Goal: Task Accomplishment & Management: Use online tool/utility

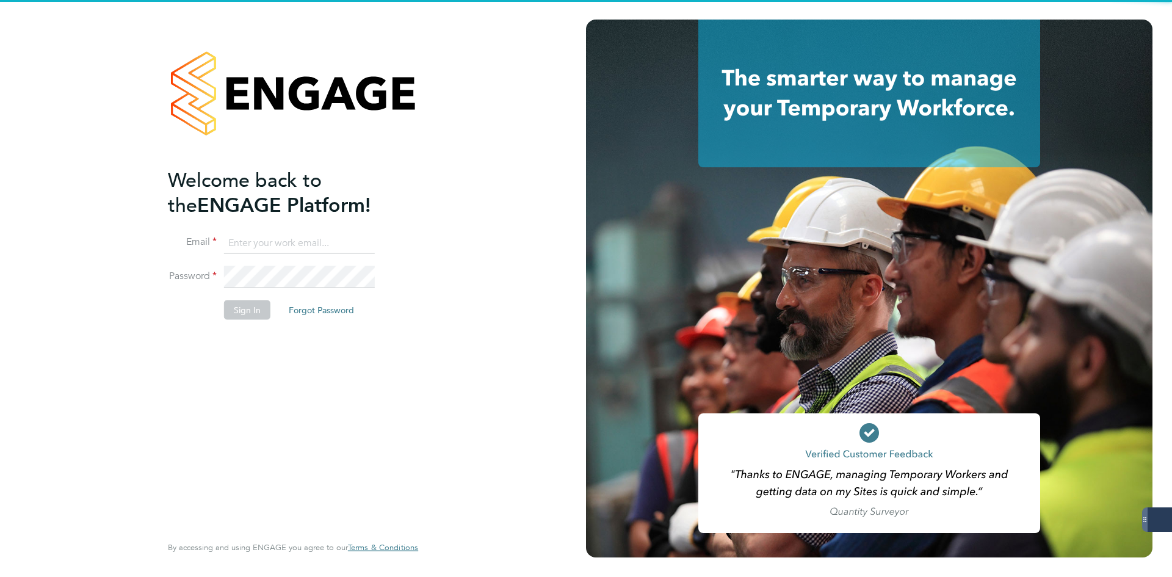
type input "jlaws@skilledcareers.co.uk"
click at [266, 305] on button "Sign In" at bounding box center [247, 310] width 46 height 20
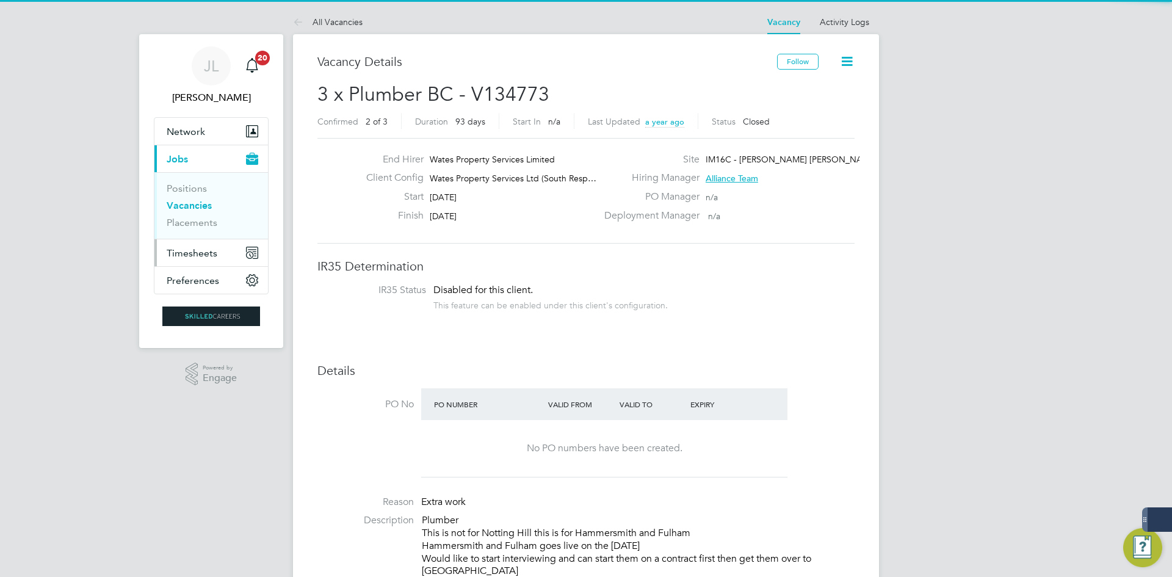
click at [203, 243] on button "Timesheets" at bounding box center [211, 252] width 114 height 27
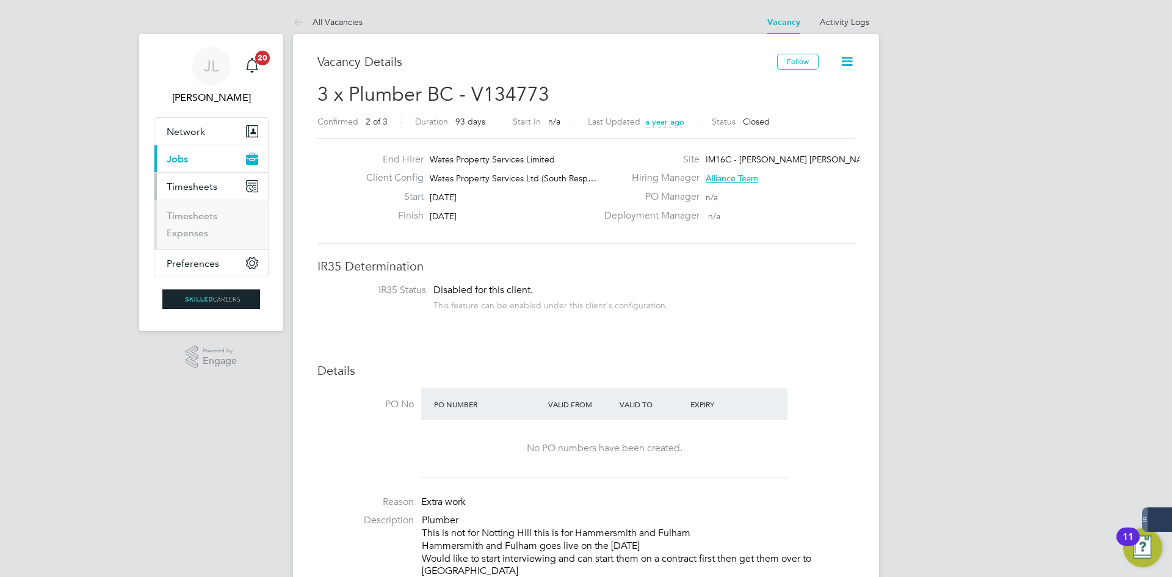
click at [206, 203] on ul "Timesheets Expenses" at bounding box center [211, 224] width 114 height 49
click at [206, 211] on link "Timesheets" at bounding box center [192, 216] width 51 height 12
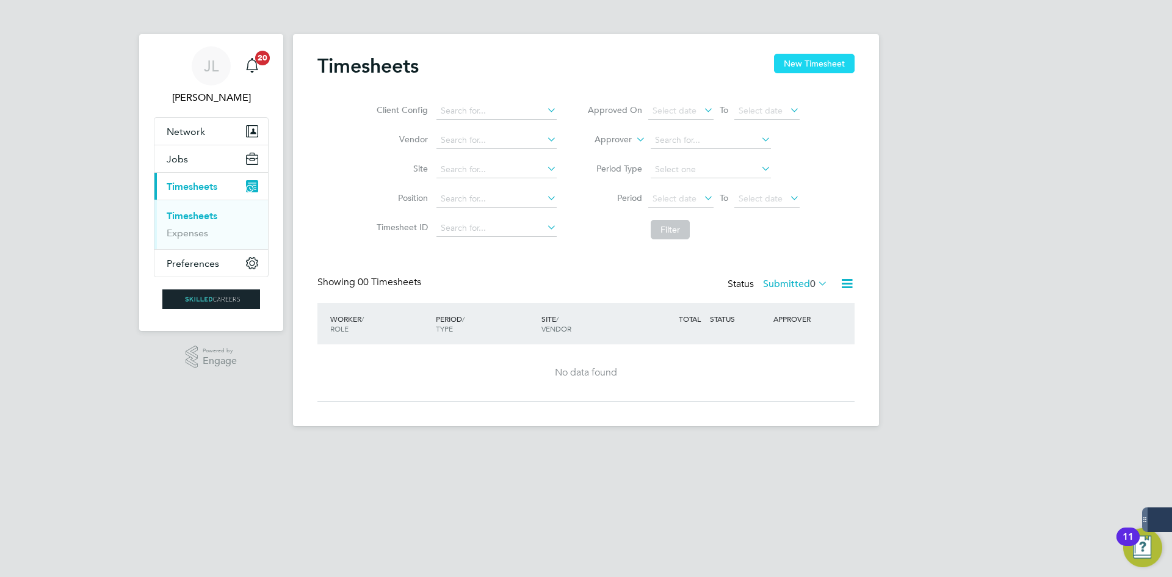
click at [825, 57] on button "New Timesheet" at bounding box center [814, 64] width 81 height 20
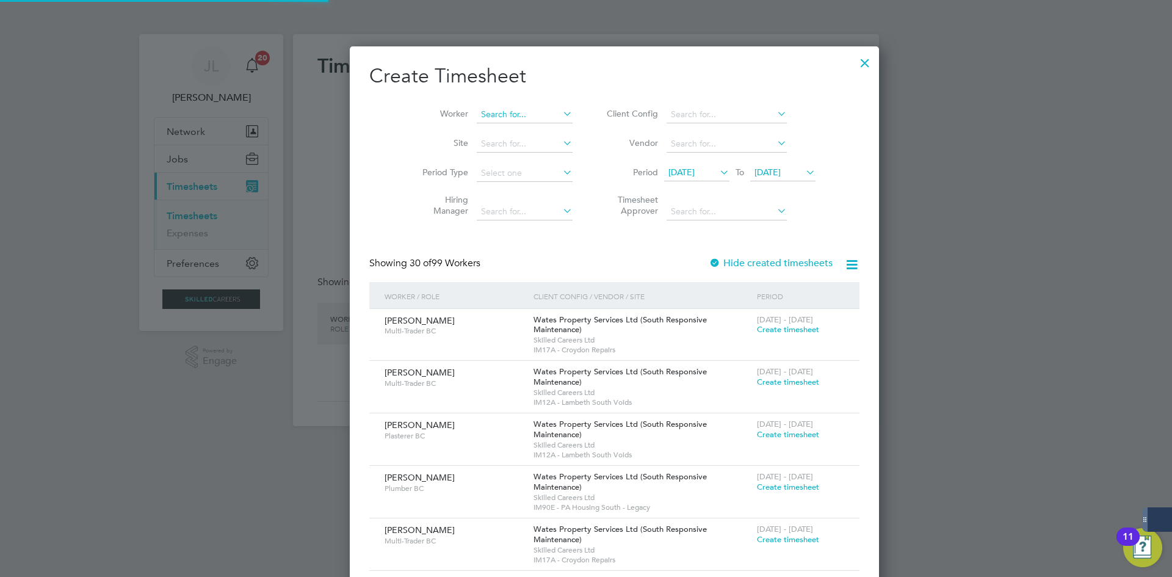
click at [477, 120] on input at bounding box center [525, 114] width 96 height 17
click at [516, 127] on li "[PERSON_NAME] t Hop e" at bounding box center [500, 131] width 106 height 16
type input "[PERSON_NAME]"
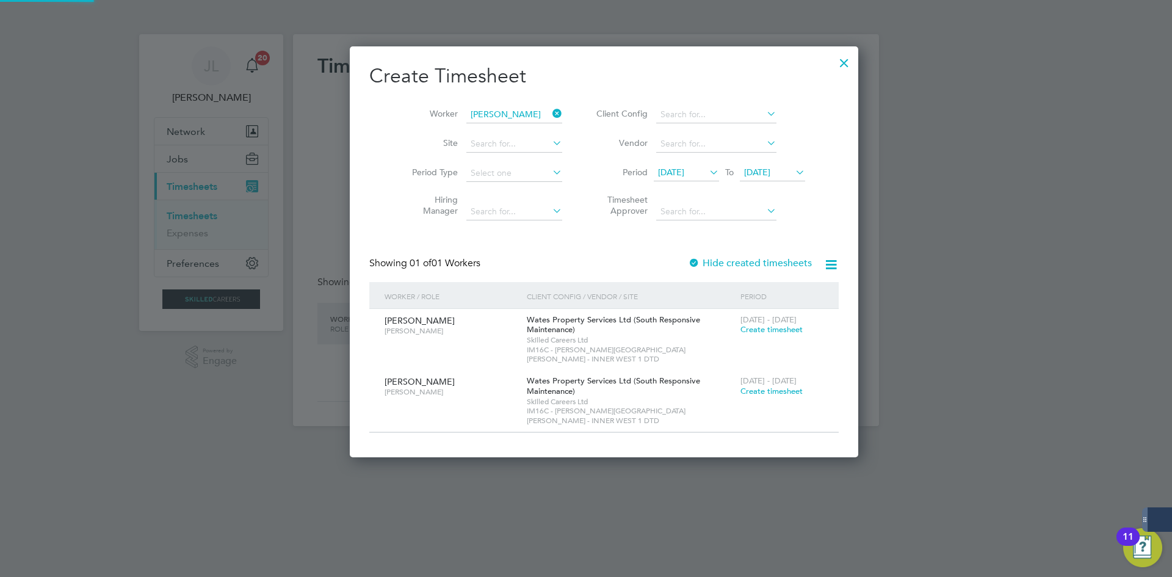
click at [688, 258] on div at bounding box center [694, 264] width 12 height 12
click at [833, 65] on div at bounding box center [844, 60] width 22 height 22
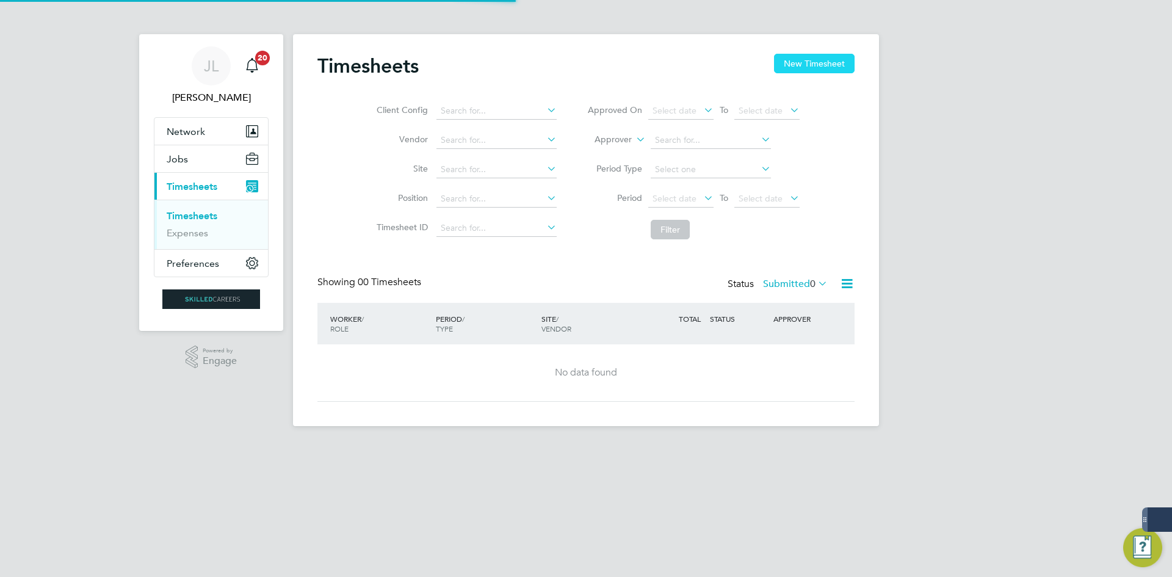
click at [788, 65] on button "New Timesheet" at bounding box center [814, 64] width 81 height 20
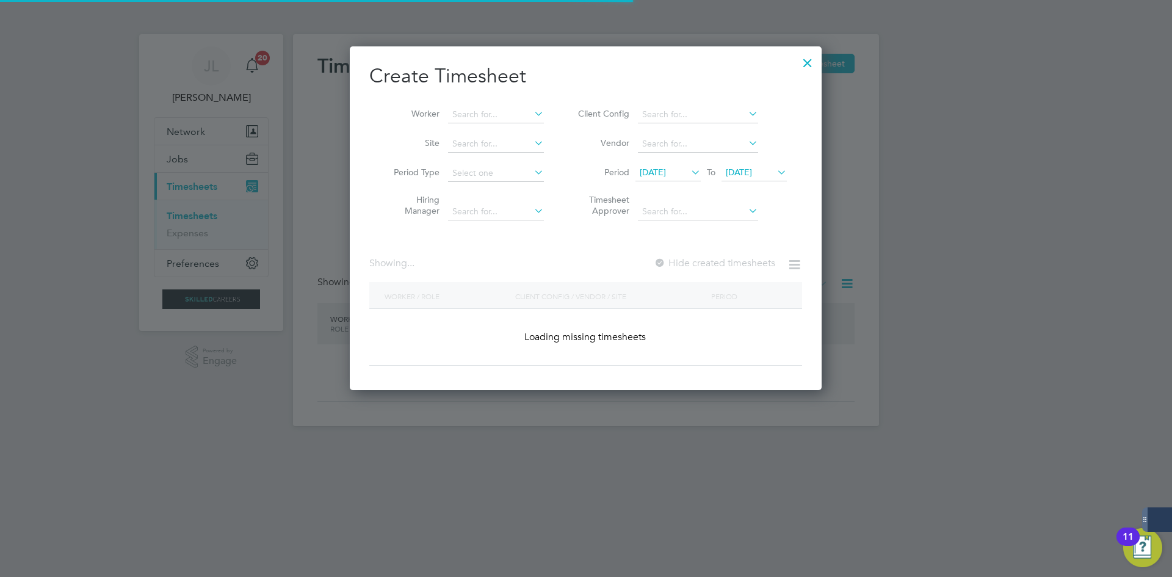
scroll to position [1930, 472]
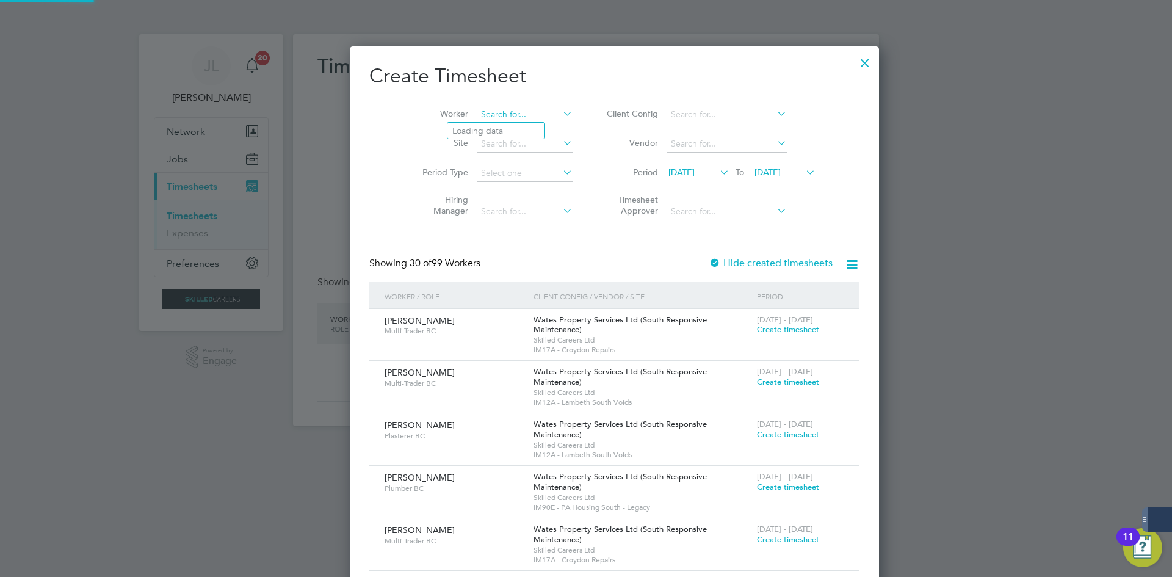
click at [477, 110] on input at bounding box center [525, 114] width 96 height 17
click at [496, 159] on li "Ellio tt Hope" at bounding box center [499, 164] width 104 height 16
type input "[PERSON_NAME]"
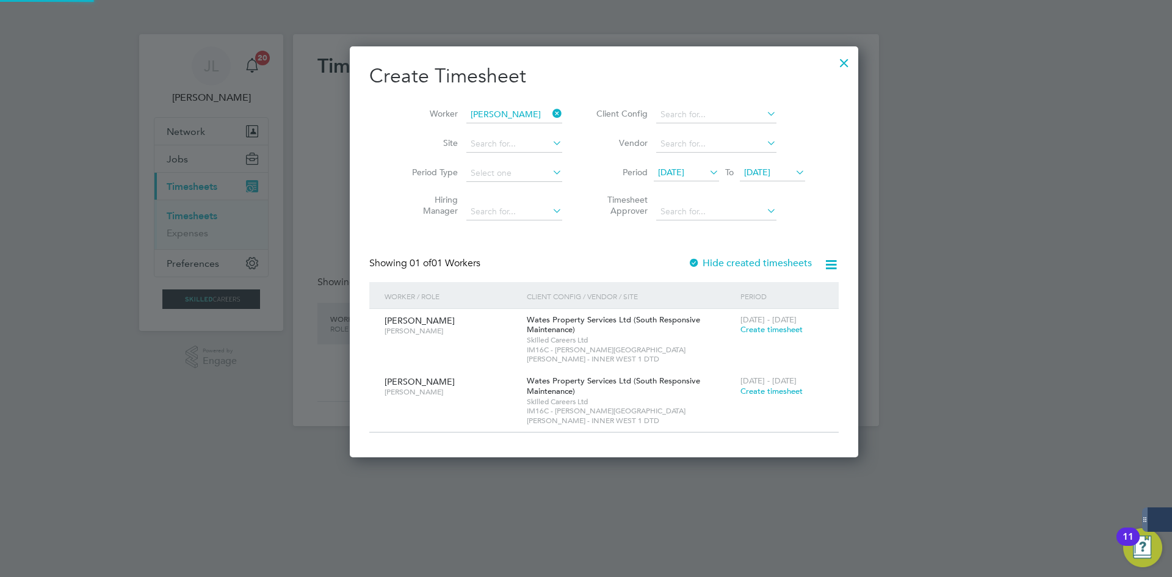
scroll to position [392, 472]
click at [550, 114] on icon at bounding box center [550, 113] width 0 height 17
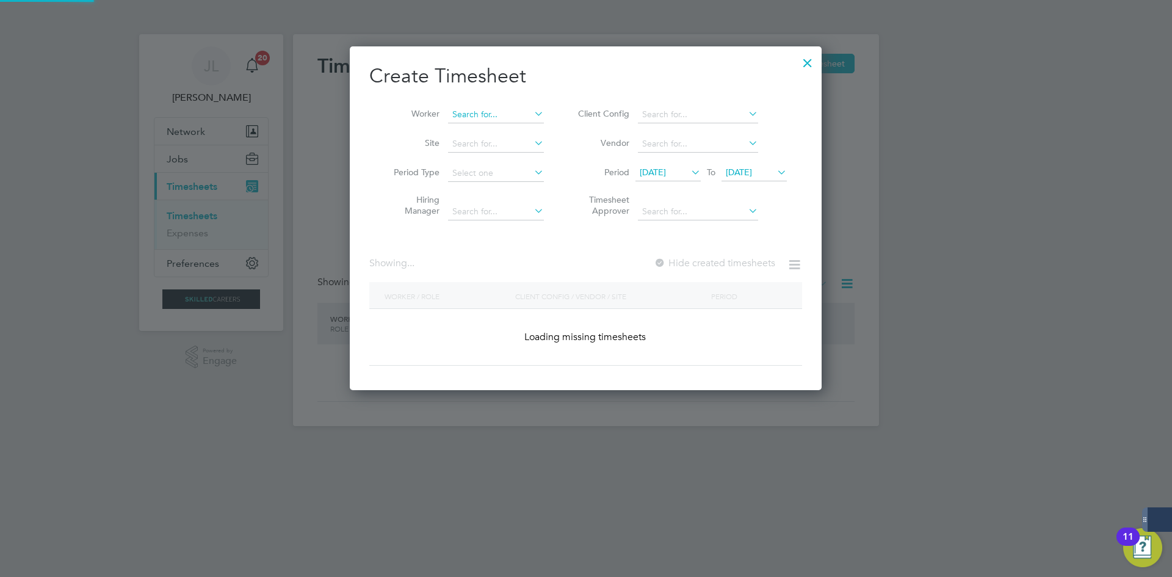
click at [460, 114] on input at bounding box center [496, 114] width 96 height 17
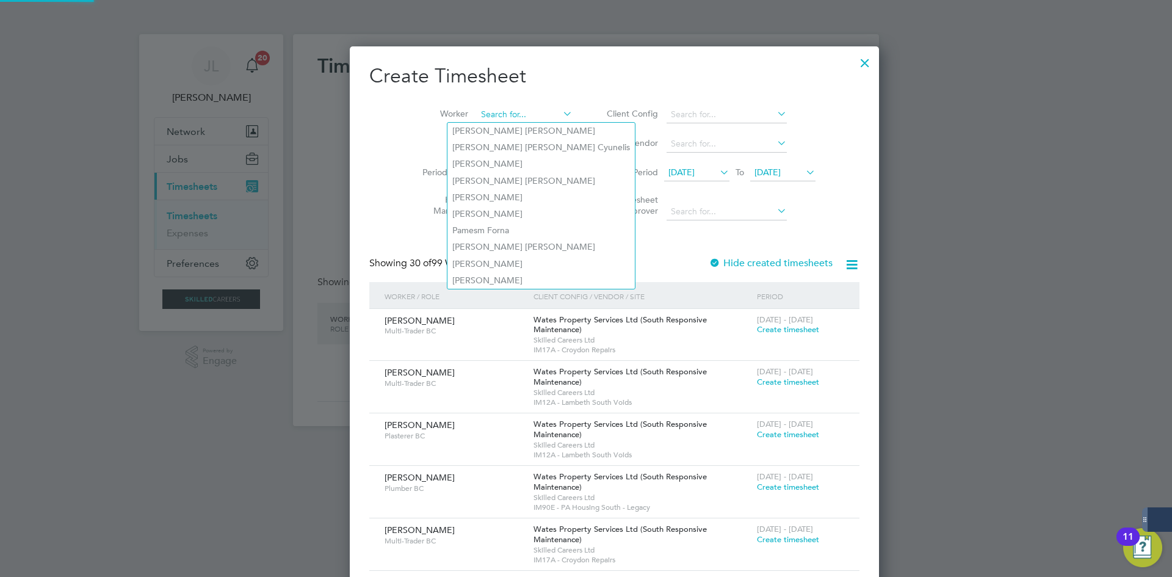
scroll to position [1930, 472]
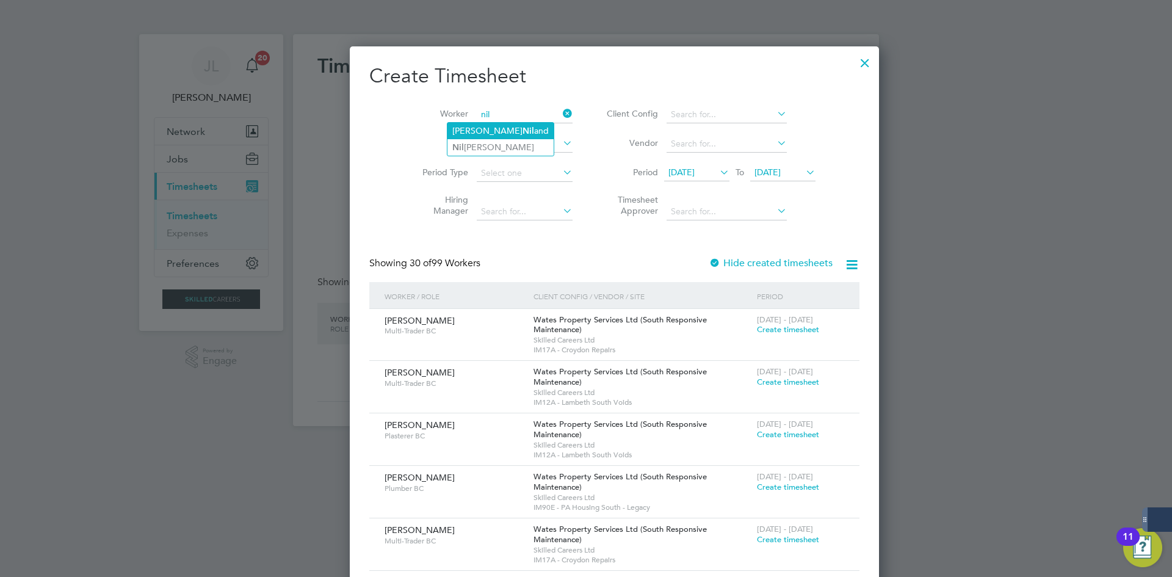
type input "nil"
click at [474, 139] on div "Timesheets New Timesheet Client Config Vendor Site Position Timesheet ID Approv…" at bounding box center [586, 230] width 586 height 392
click at [491, 112] on input at bounding box center [525, 114] width 96 height 17
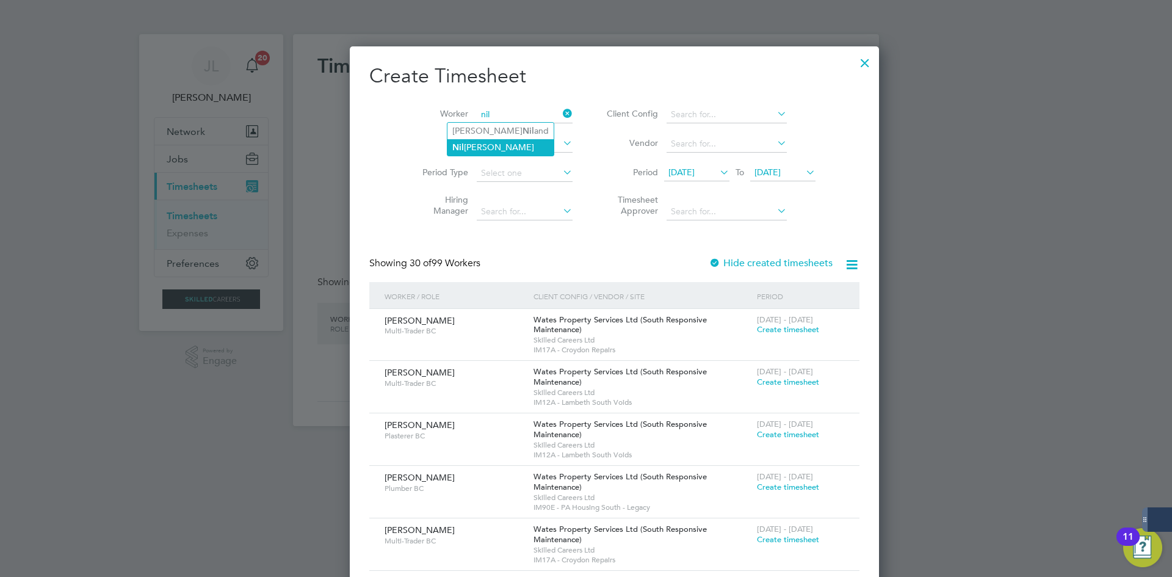
click at [519, 149] on li "Nil esh Ambasana" at bounding box center [500, 147] width 106 height 16
type input "[PERSON_NAME]"
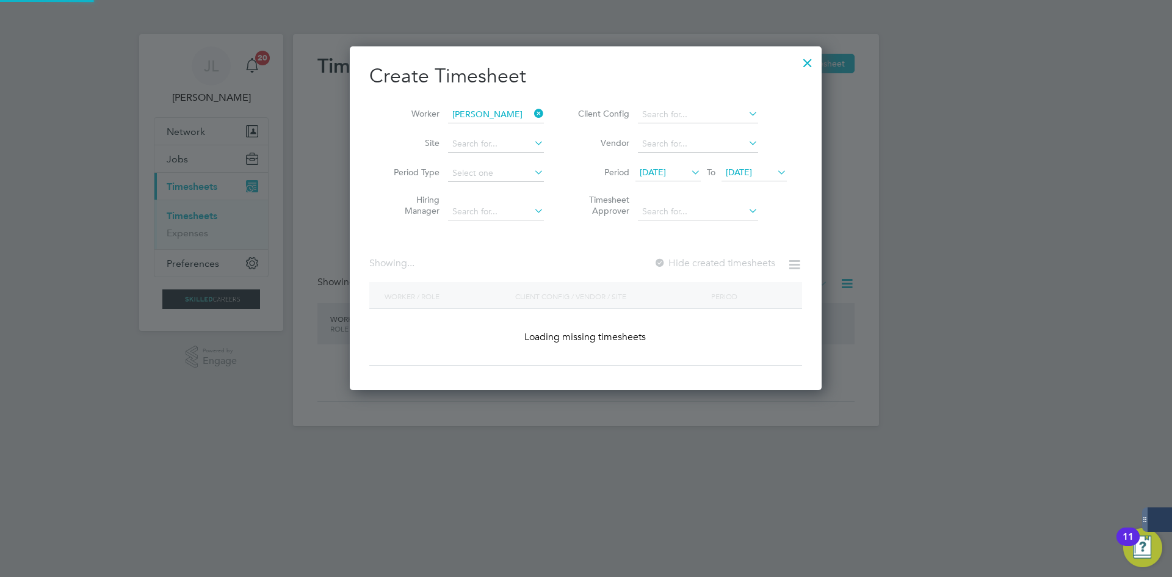
scroll to position [340, 472]
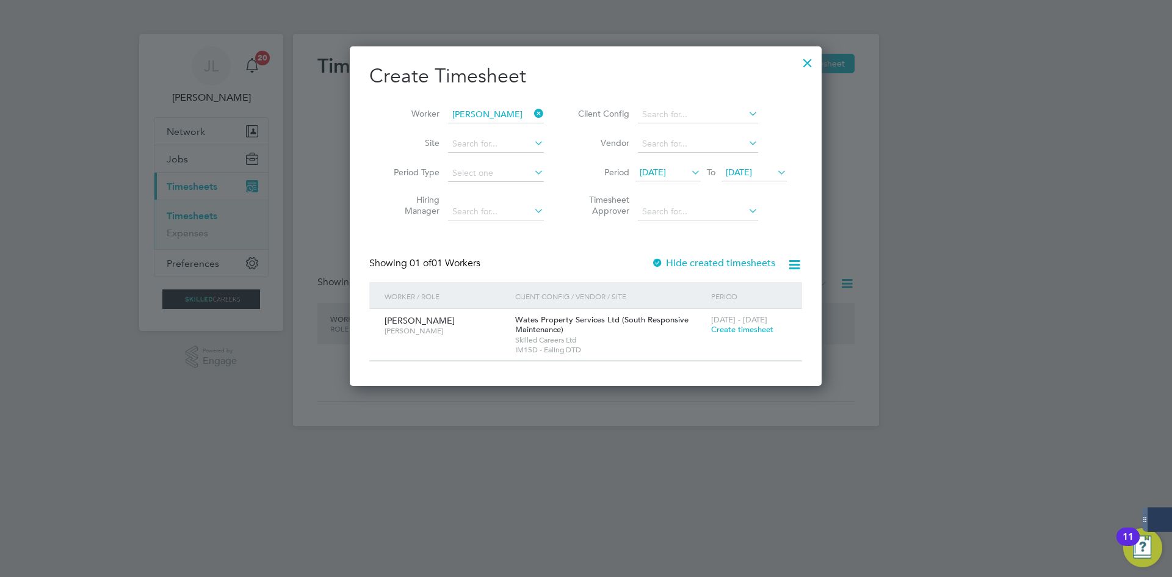
click at [694, 267] on label "Hide created timesheets" at bounding box center [713, 263] width 124 height 12
click at [666, 176] on span "[DATE]" at bounding box center [653, 172] width 26 height 11
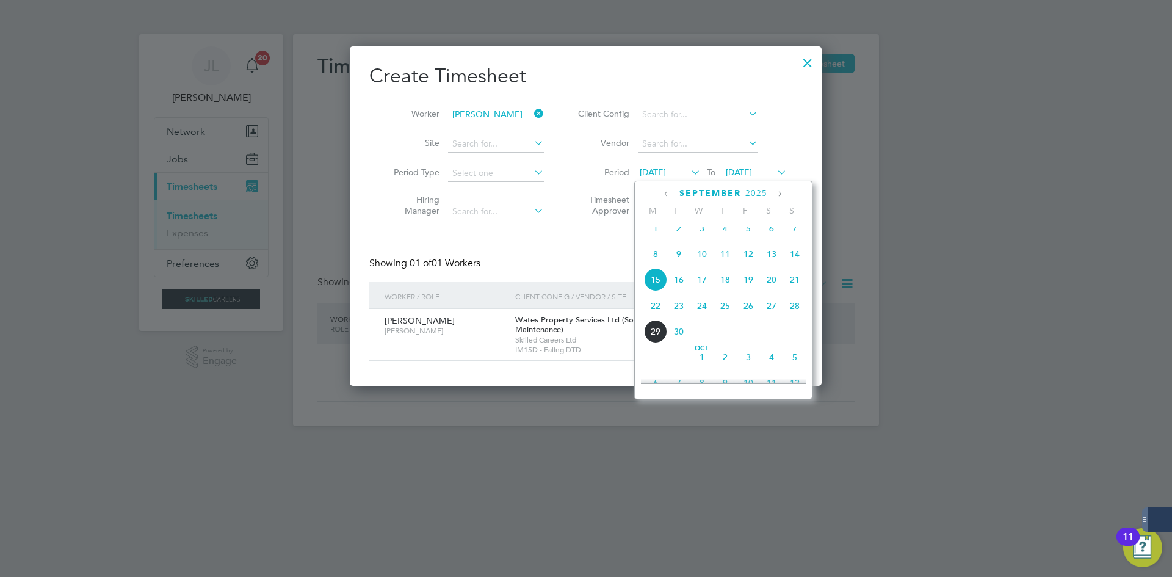
click at [659, 264] on span "8" at bounding box center [655, 253] width 23 height 23
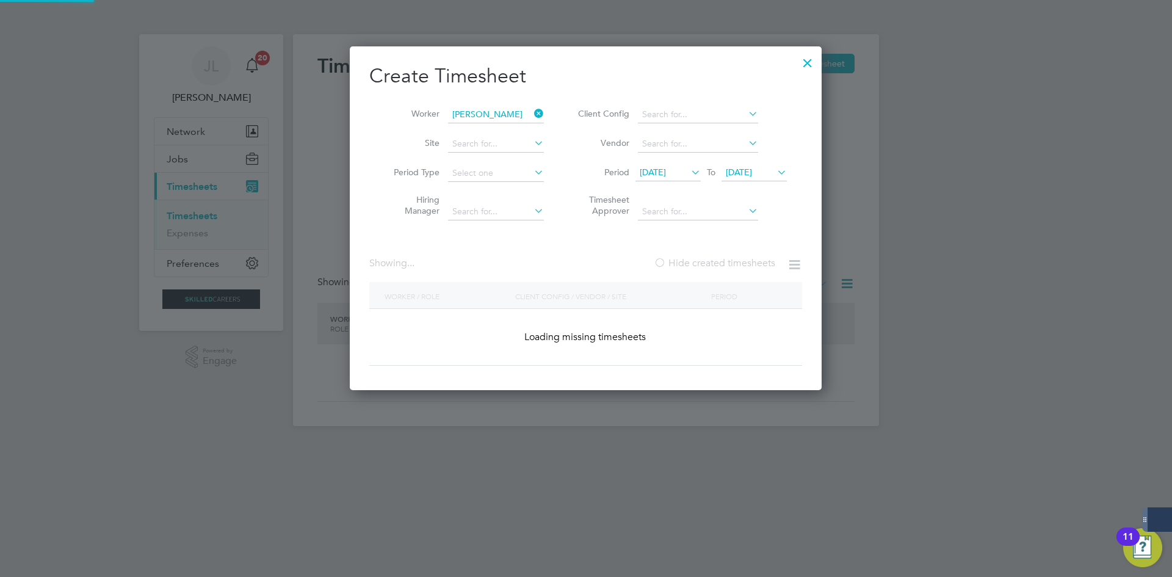
scroll to position [444, 472]
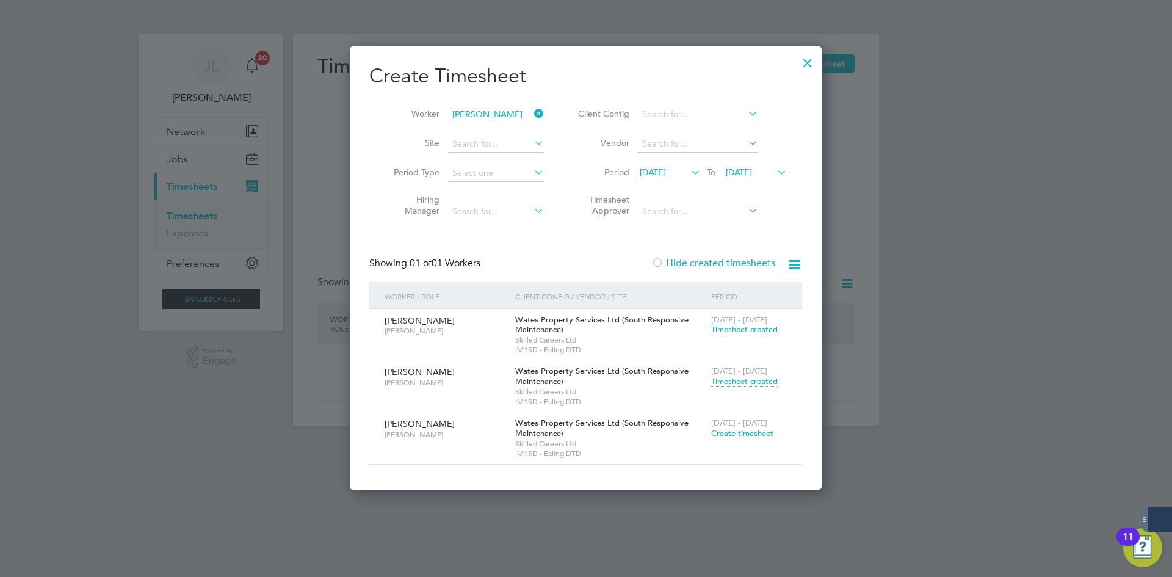
click at [753, 382] on span "Timesheet created" at bounding box center [744, 381] width 67 height 11
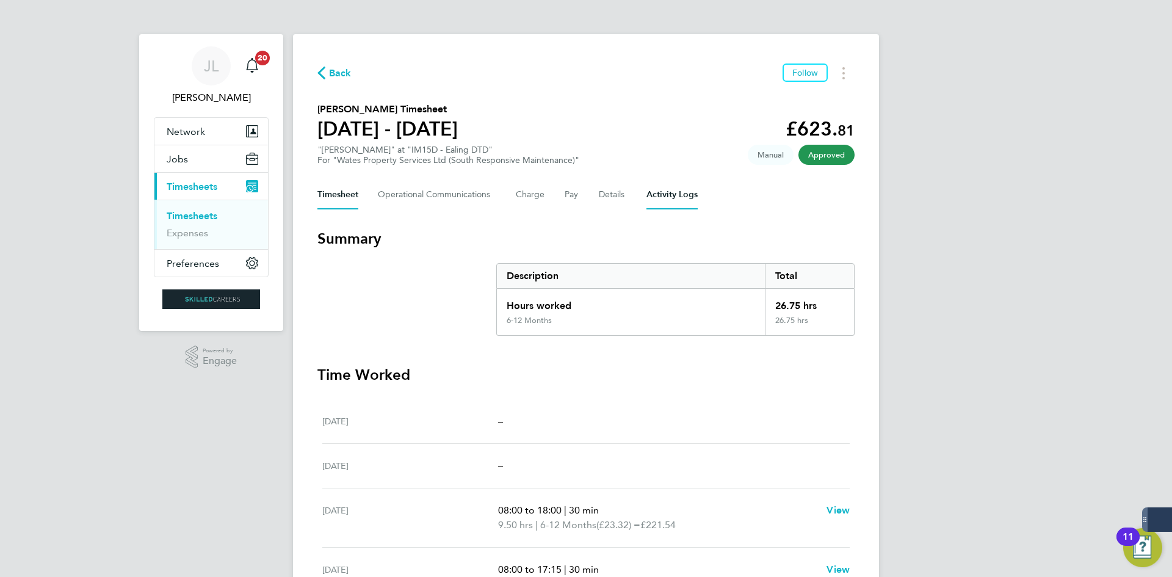
click at [656, 200] on Logs-tab "Activity Logs" at bounding box center [671, 194] width 51 height 29
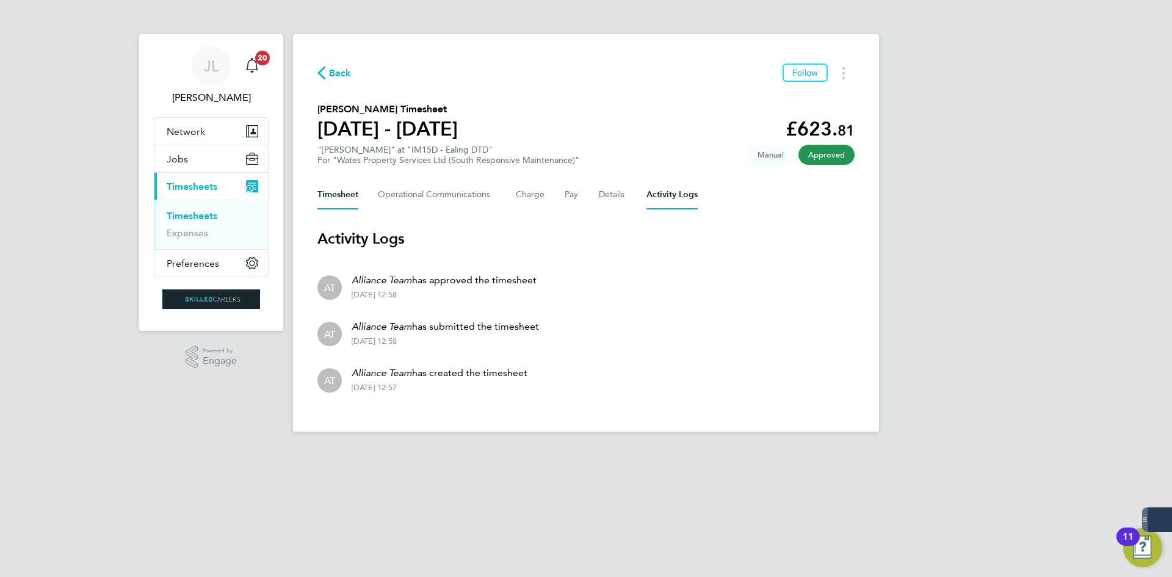
click at [333, 205] on button "Timesheet" at bounding box center [337, 194] width 41 height 29
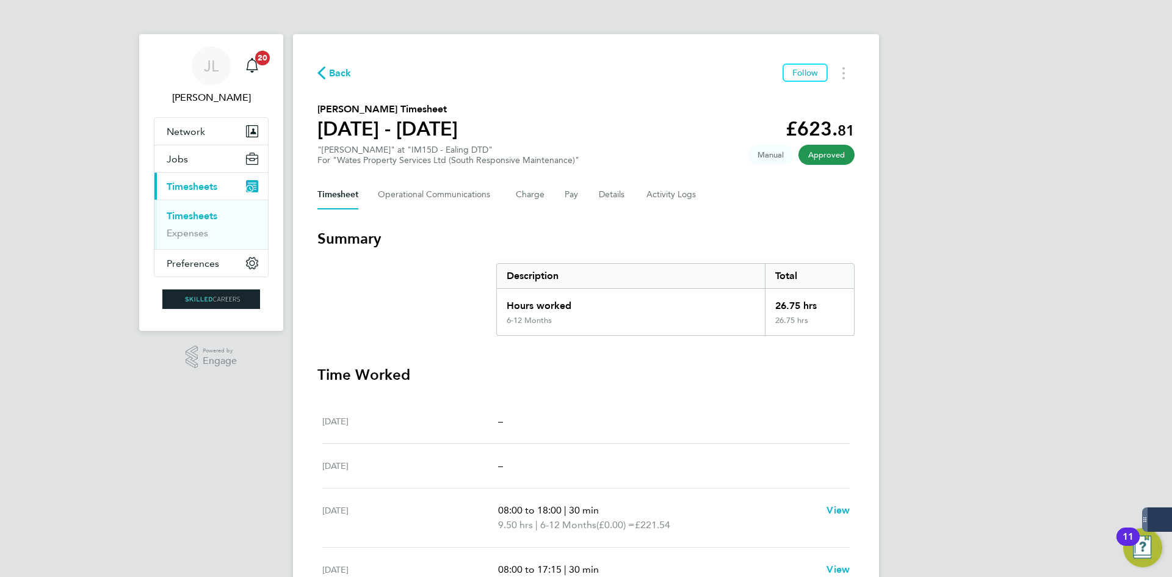
click at [352, 71] on div "Back Follow" at bounding box center [585, 72] width 537 height 19
click at [339, 67] on span "Back" at bounding box center [340, 73] width 23 height 15
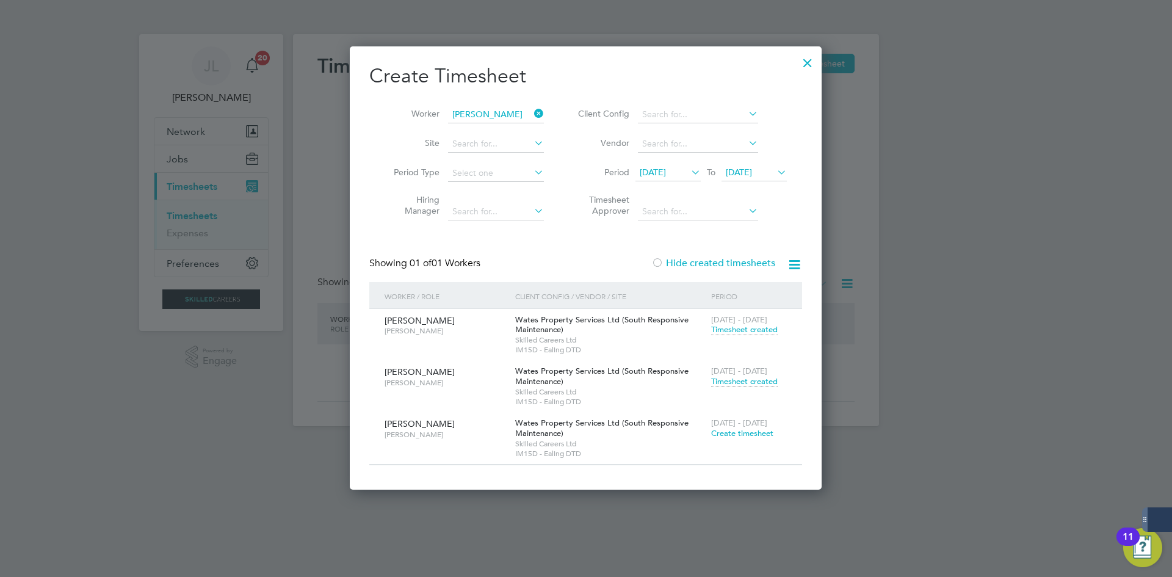
click at [532, 111] on icon at bounding box center [532, 113] width 0 height 17
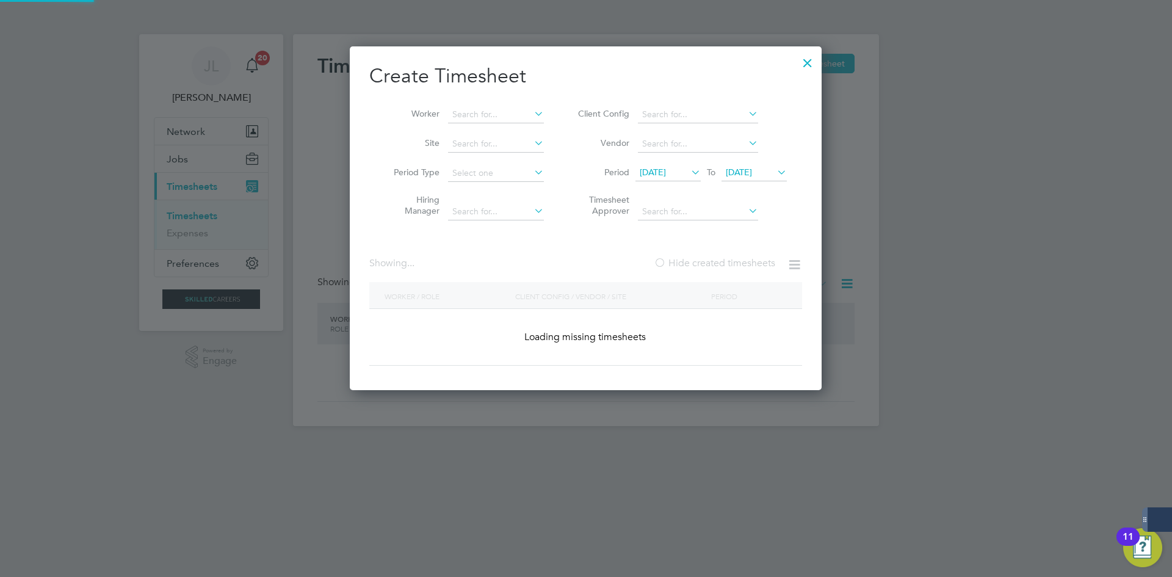
click at [487, 117] on input at bounding box center [496, 114] width 96 height 17
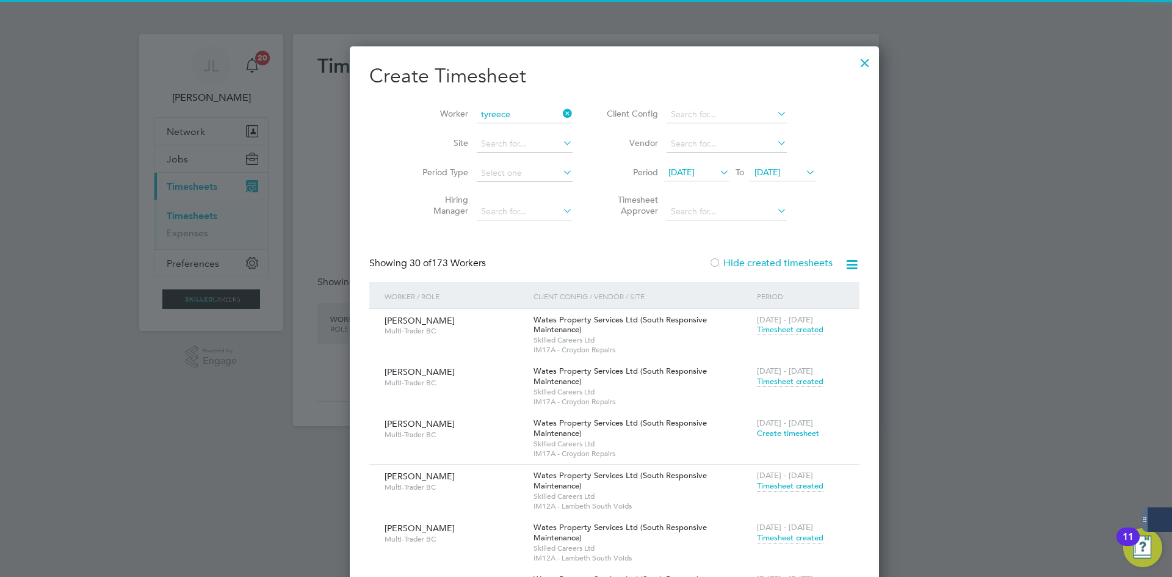
click at [488, 129] on li "Tyreece Moses-Holmes" at bounding box center [502, 131] width 110 height 16
type input "Tyreece Moses-Holmes"
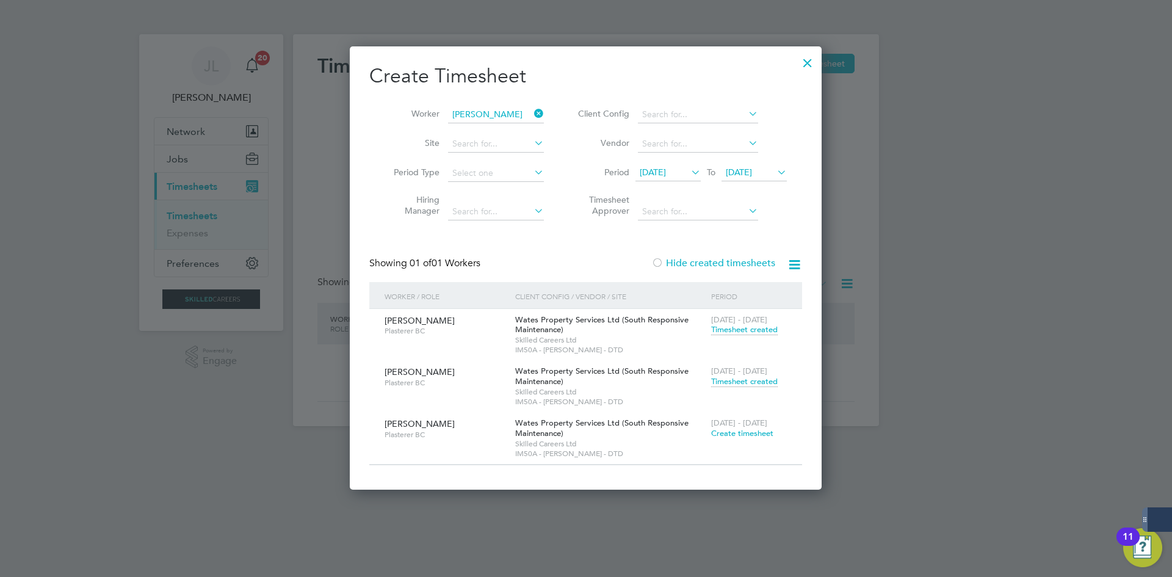
click at [745, 375] on div "13 - 19 Sep 2025 Timesheet created" at bounding box center [749, 376] width 82 height 33
click at [743, 380] on span "Timesheet created" at bounding box center [744, 381] width 67 height 11
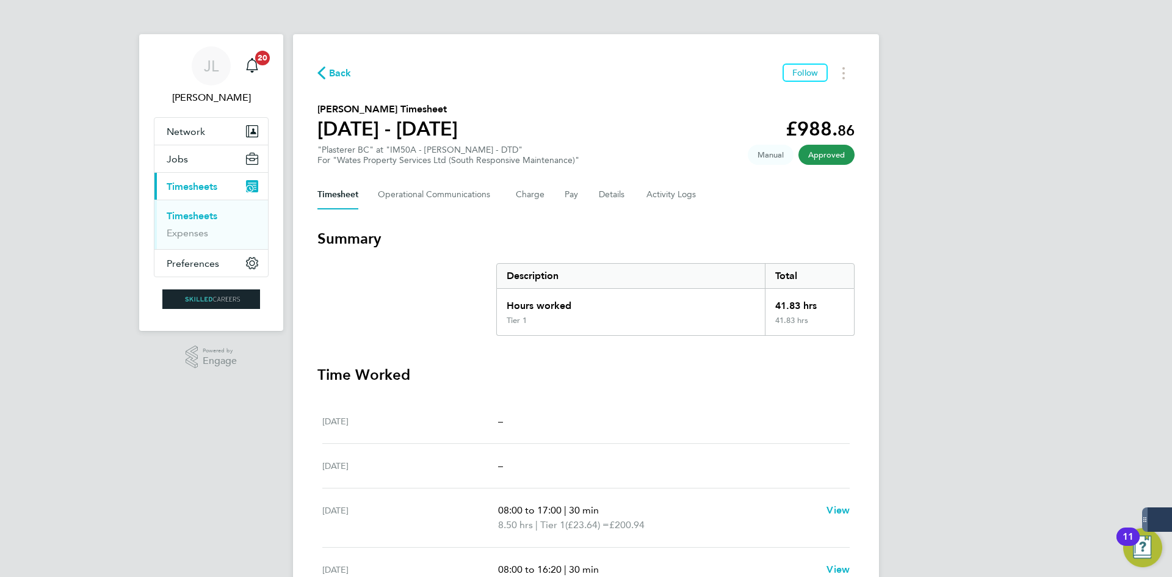
click at [639, 198] on div "Timesheet Operational Communications Charge Pay Details Activity Logs" at bounding box center [585, 194] width 537 height 29
click at [654, 200] on Logs-tab "Activity Logs" at bounding box center [671, 194] width 51 height 29
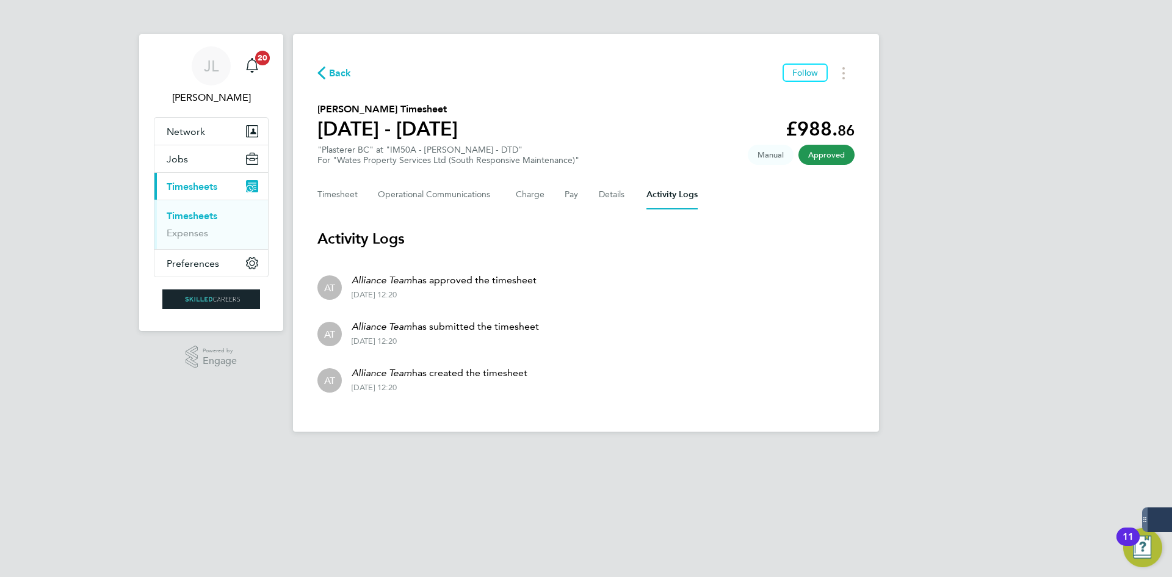
click at [212, 217] on link "Timesheets" at bounding box center [192, 216] width 51 height 12
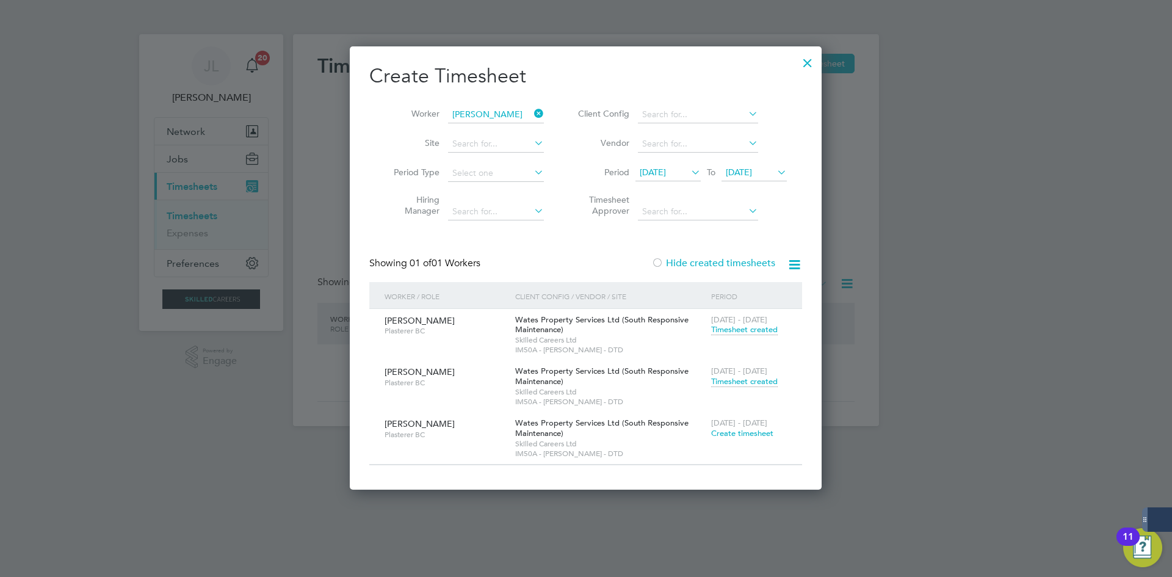
click at [532, 111] on icon at bounding box center [532, 113] width 0 height 17
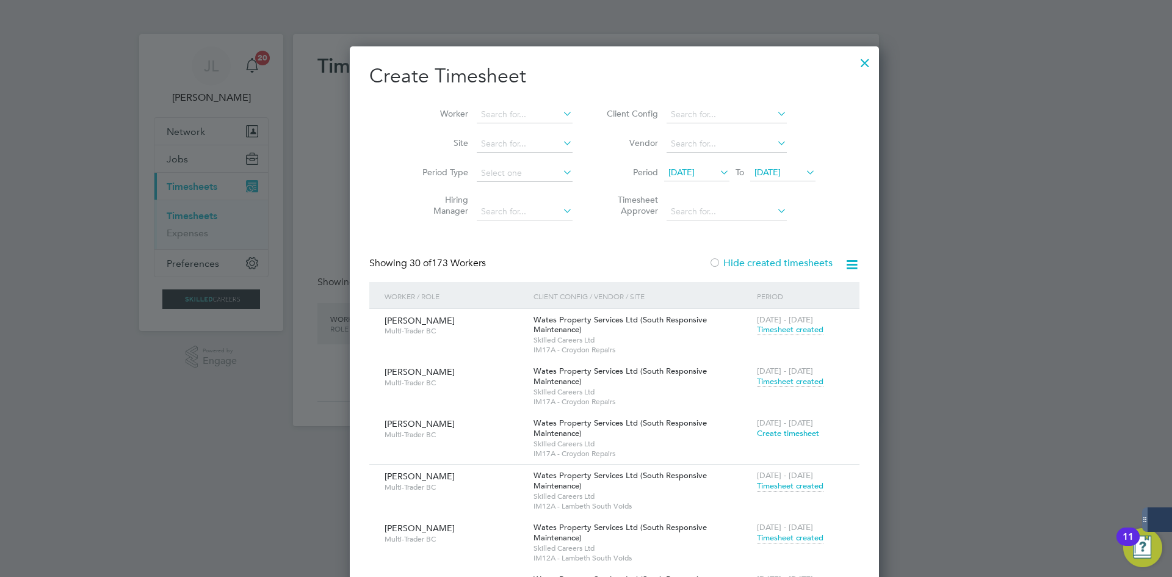
click at [909, 148] on div at bounding box center [586, 288] width 1172 height 577
click at [515, 117] on input at bounding box center [525, 114] width 96 height 17
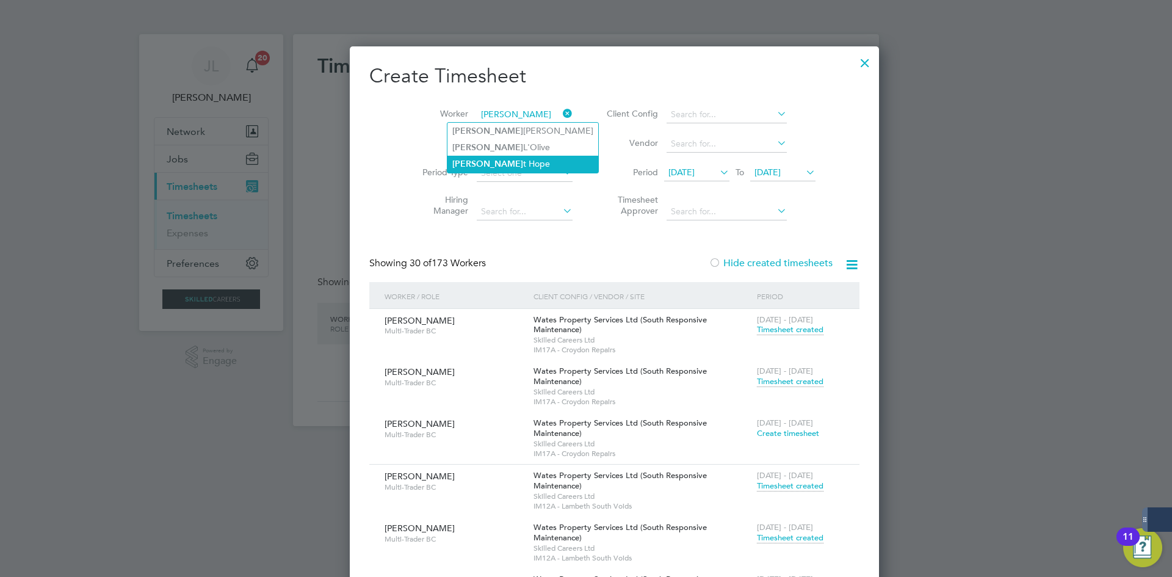
click at [482, 164] on li "Elliot t Hope" at bounding box center [522, 164] width 151 height 16
type input "[PERSON_NAME]"
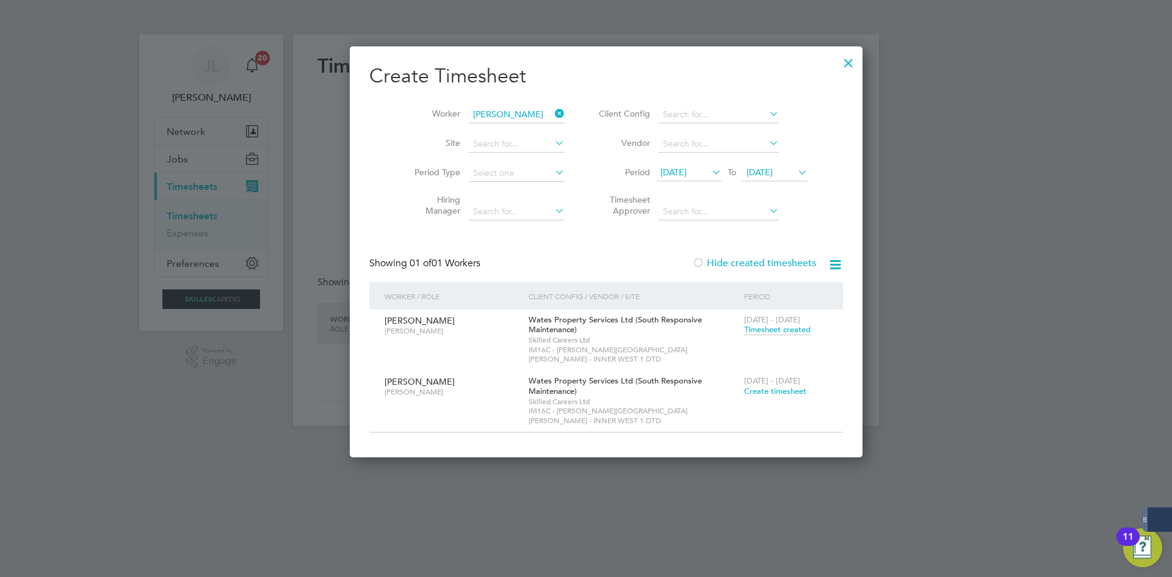
click at [744, 332] on span "Timesheet created" at bounding box center [777, 329] width 67 height 11
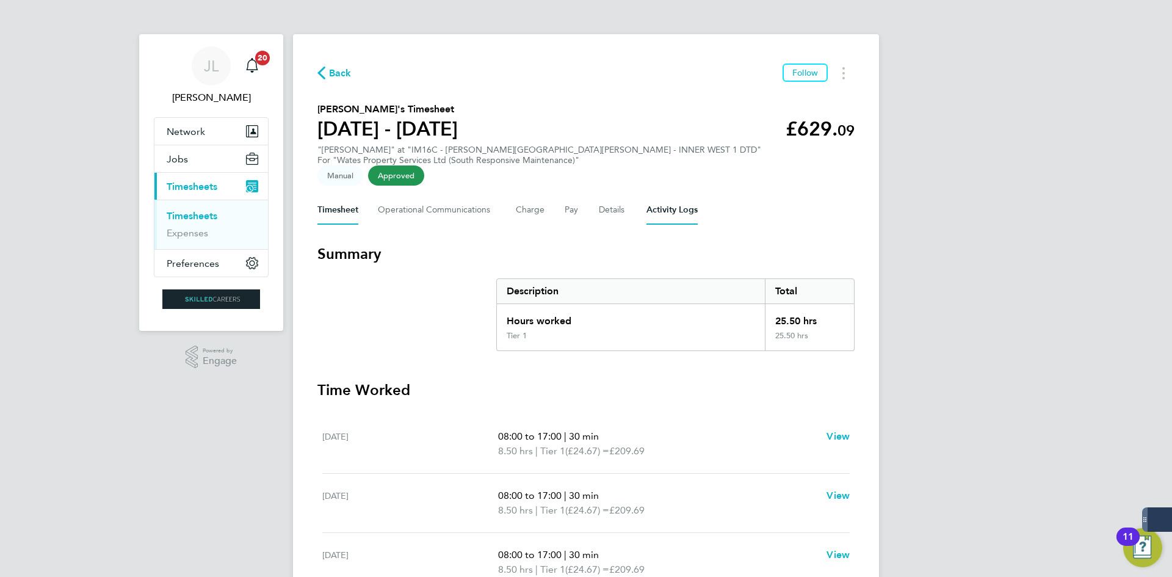
click at [671, 197] on Logs-tab "Activity Logs" at bounding box center [671, 209] width 51 height 29
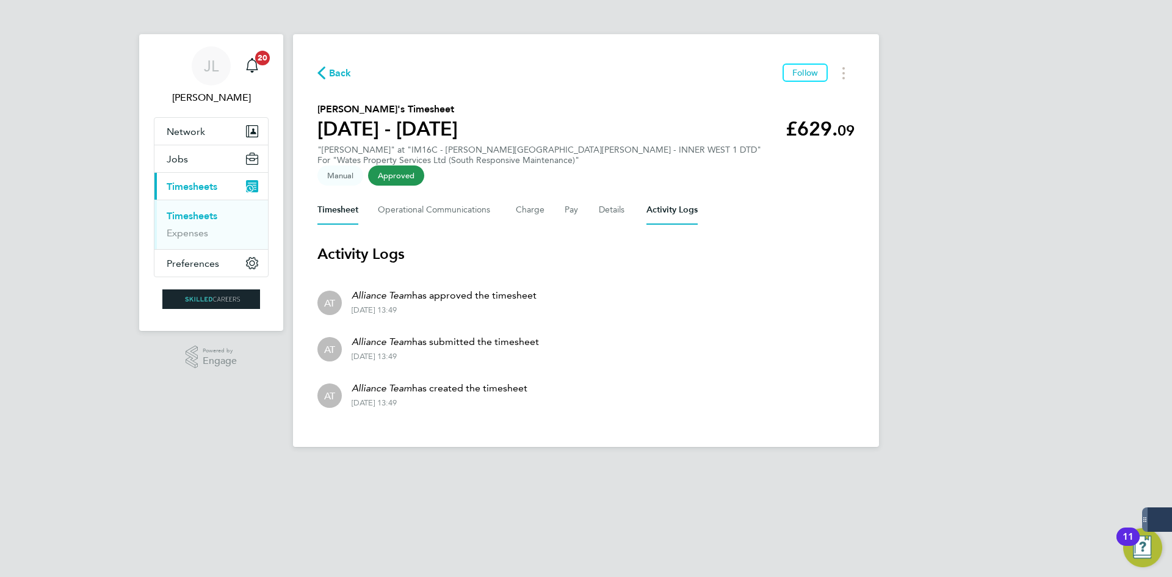
click at [342, 198] on button "Timesheet" at bounding box center [337, 209] width 41 height 29
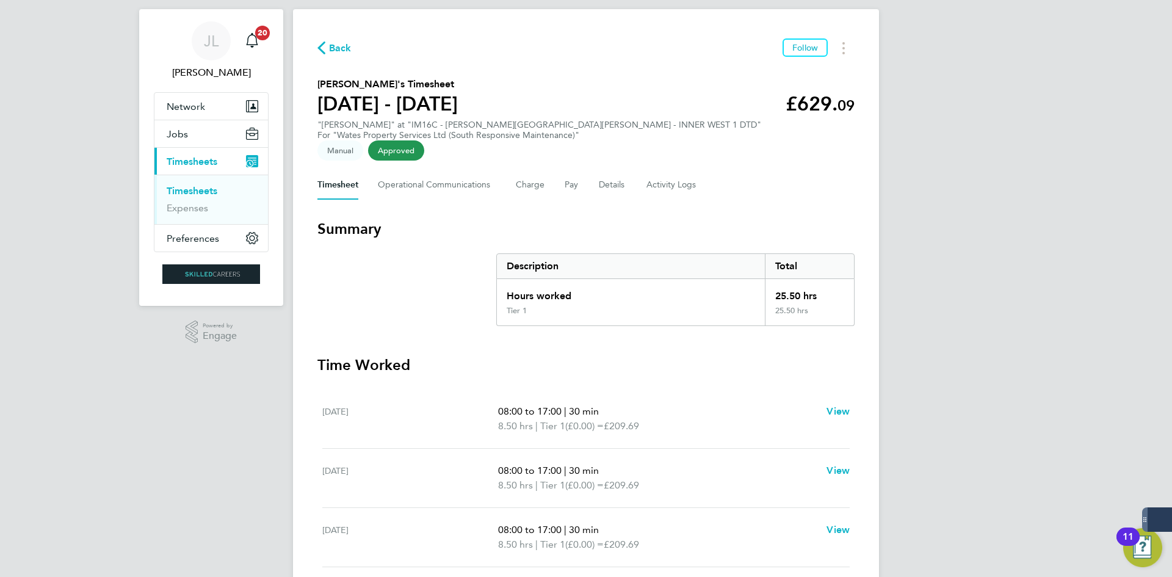
scroll to position [49, 0]
